Goal: Obtain resource: Download file/media

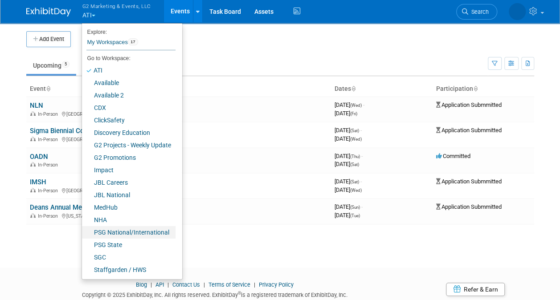
click at [111, 238] on link "PSG National/International" at bounding box center [129, 232] width 94 height 12
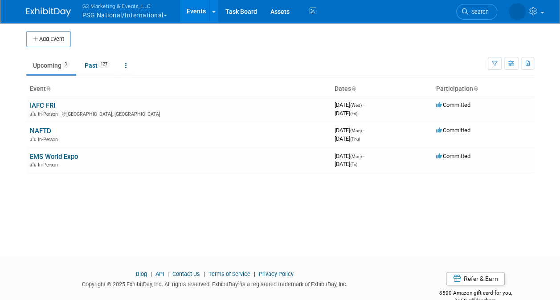
click at [166, 15] on span "button" at bounding box center [166, 16] width 4 height 2
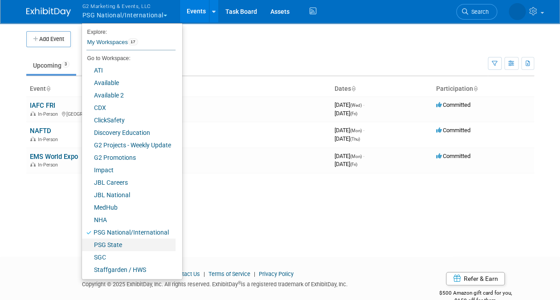
click at [114, 242] on link "PSG State" at bounding box center [129, 245] width 94 height 12
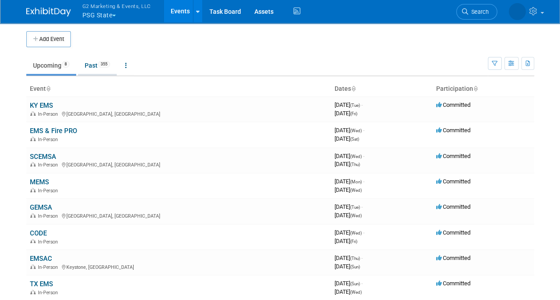
click at [97, 69] on link "Past 355" at bounding box center [97, 65] width 39 height 17
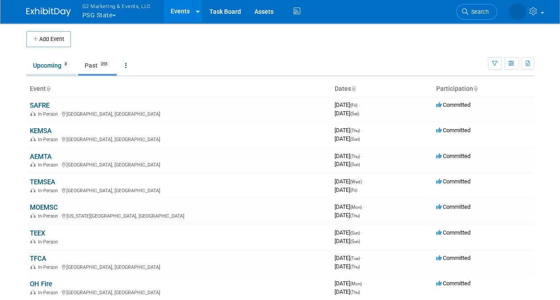
click at [34, 70] on link "Upcoming 8" at bounding box center [51, 65] width 50 height 17
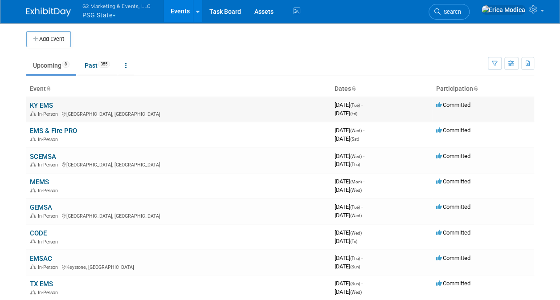
click at [45, 104] on link "KY EMS" at bounding box center [41, 106] width 23 height 8
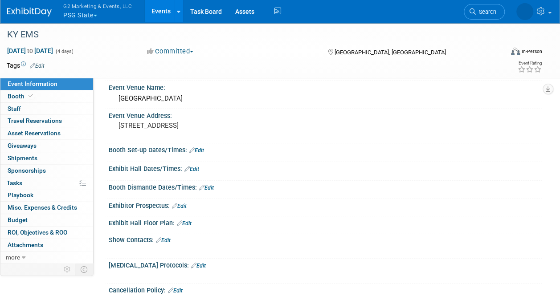
scroll to position [45, 0]
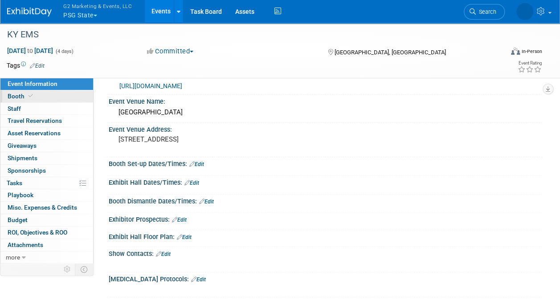
click at [14, 95] on span "Booth" at bounding box center [21, 96] width 27 height 7
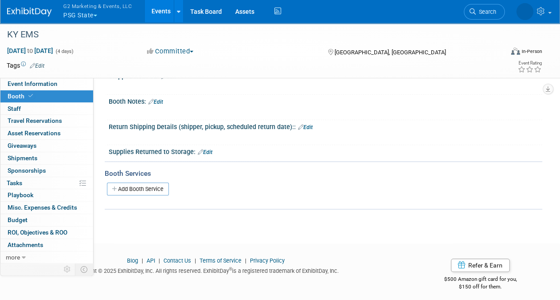
scroll to position [176, 0]
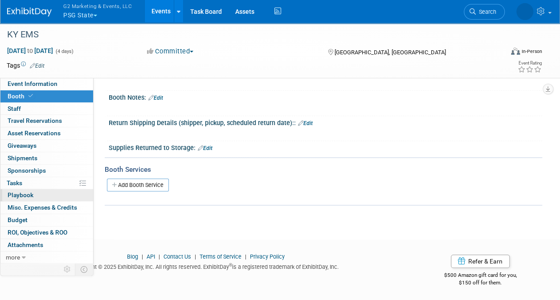
click at [14, 192] on span "Playbook 0" at bounding box center [21, 195] width 26 height 7
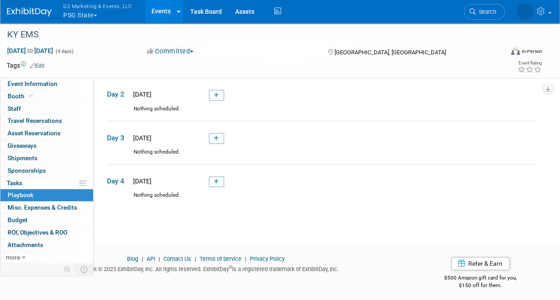
scroll to position [81, 0]
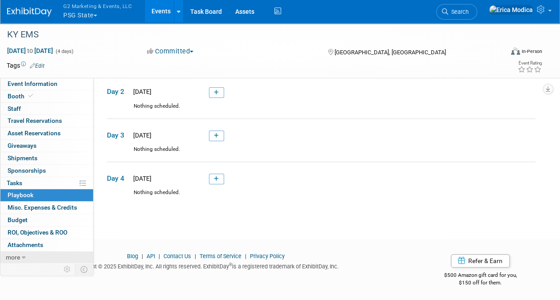
click at [23, 255] on icon at bounding box center [24, 258] width 4 height 6
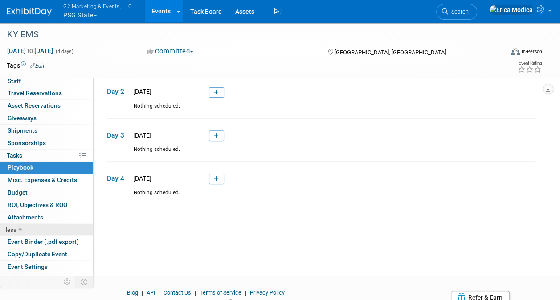
scroll to position [46, 0]
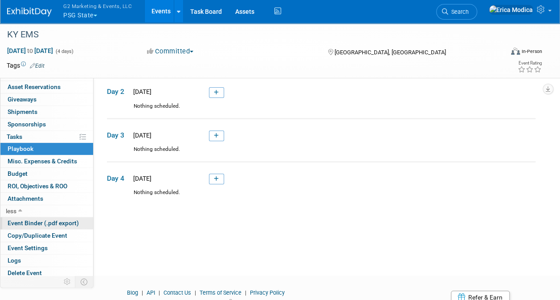
click at [31, 222] on span "Event Binder (.pdf export)" at bounding box center [43, 223] width 71 height 7
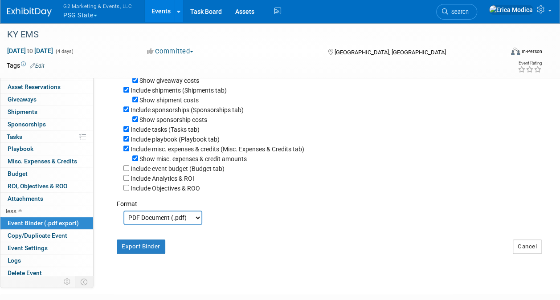
scroll to position [178, 0]
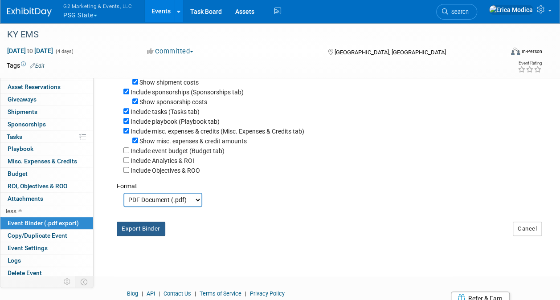
click at [154, 236] on button "Export Binder" at bounding box center [141, 229] width 49 height 14
click at [77, 15] on button "G2 Marketing & Events, LLC PSG State" at bounding box center [102, 11] width 81 height 23
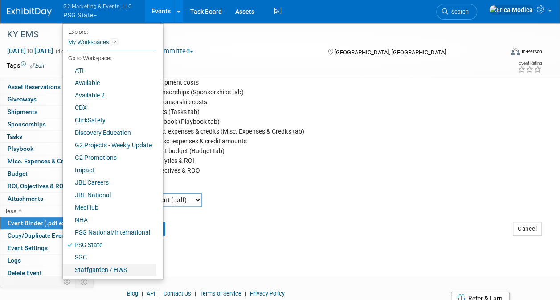
click at [96, 269] on link "Staffgarden / HWS" at bounding box center [110, 270] width 94 height 12
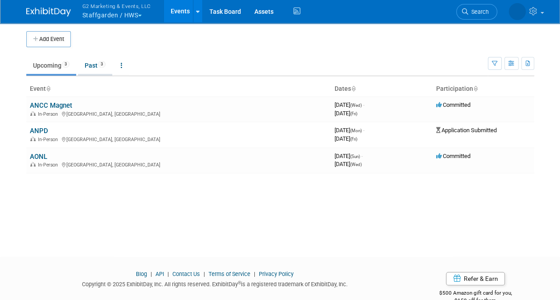
click at [100, 62] on link "Past 3" at bounding box center [95, 65] width 34 height 17
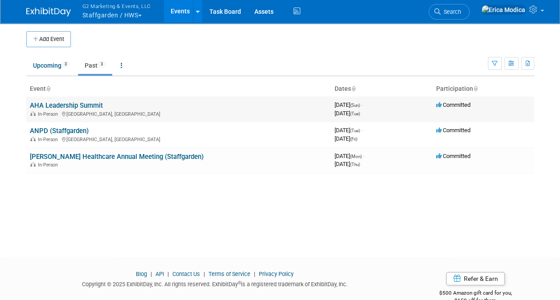
click at [59, 103] on link "AHA Leadership Summit" at bounding box center [66, 106] width 73 height 8
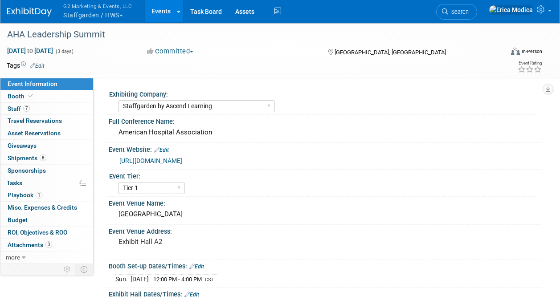
select select "Staffgarden by Ascend Learning"
select select "Tier 1"
select select "Yes"
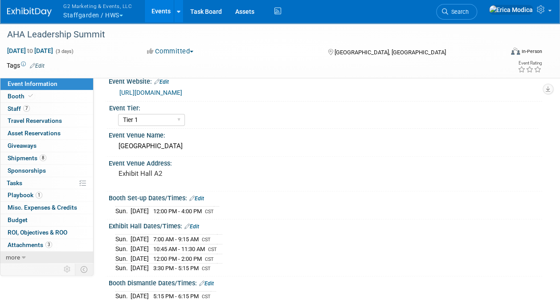
scroll to position [89, 0]
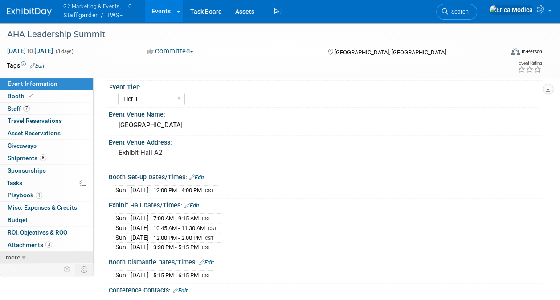
click at [28, 254] on link "more" at bounding box center [46, 258] width 93 height 12
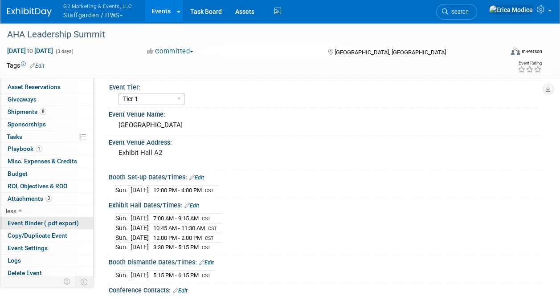
click at [56, 221] on span "Event Binder (.pdf export)" at bounding box center [43, 223] width 71 height 7
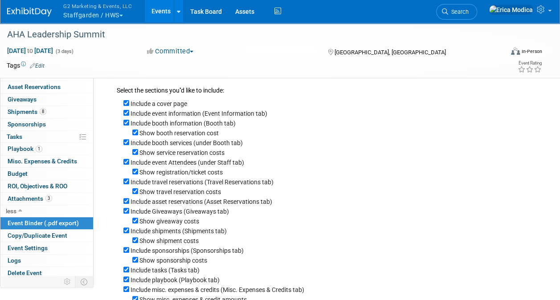
scroll to position [178, 0]
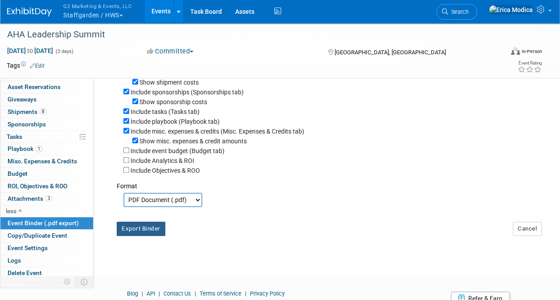
click at [118, 233] on button "Export Binder" at bounding box center [141, 229] width 49 height 14
